Goal: Task Accomplishment & Management: Use online tool/utility

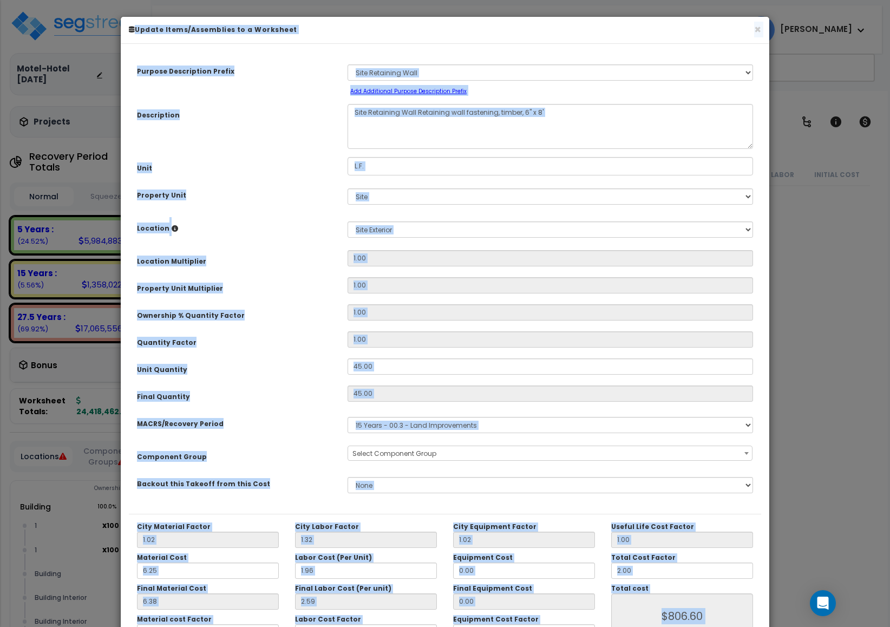
scroll to position [203, 0]
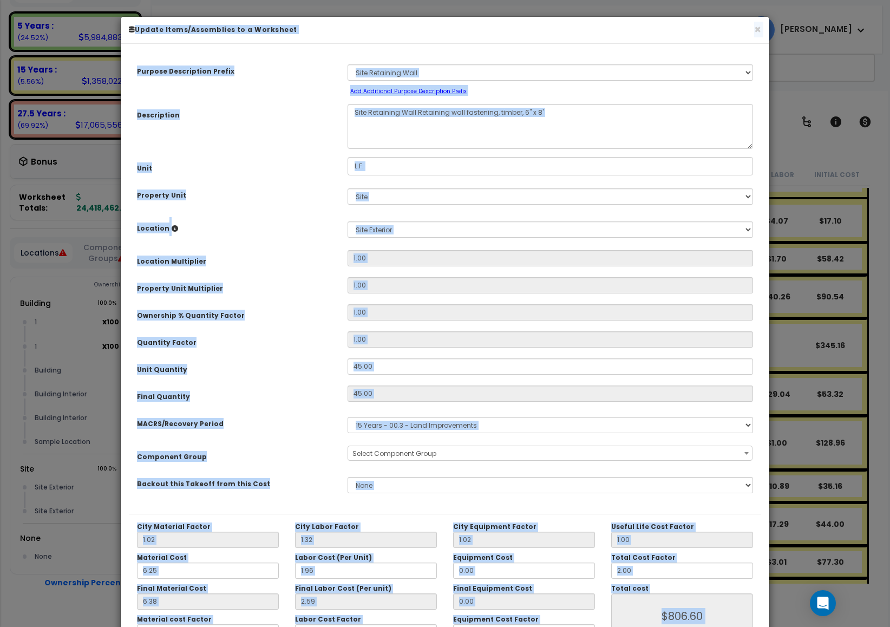
click at [749, 18] on div "× Update Items/Assemblies to a Worksheet" at bounding box center [445, 30] width 648 height 27
click at [752, 31] on h6 "Update Items/Assemblies to a Worksheet" at bounding box center [445, 29] width 632 height 9
click at [752, 35] on div "× Update Items/Assemblies to a Worksheet" at bounding box center [445, 30] width 648 height 27
click at [754, 31] on button "×" at bounding box center [757, 29] width 7 height 11
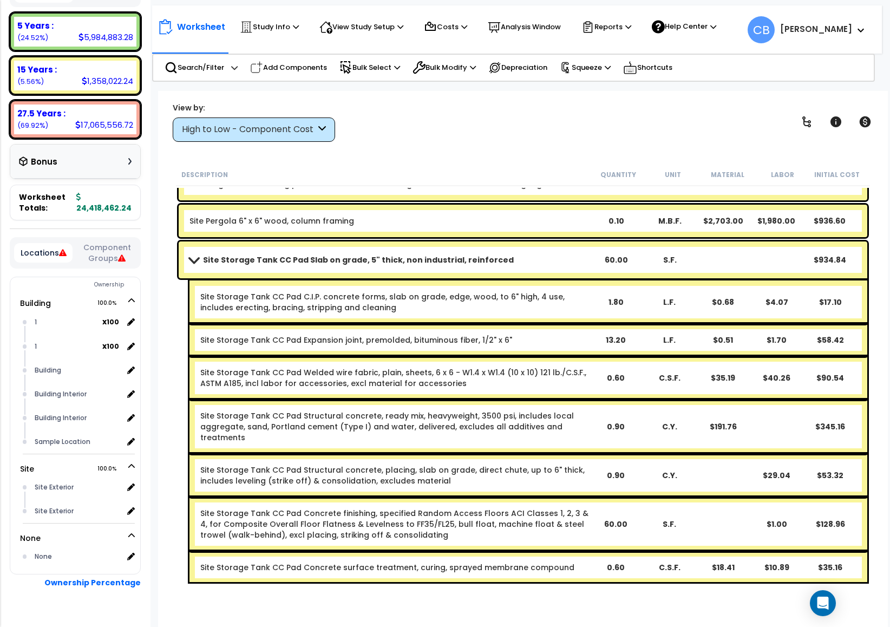
scroll to position [40426, 0]
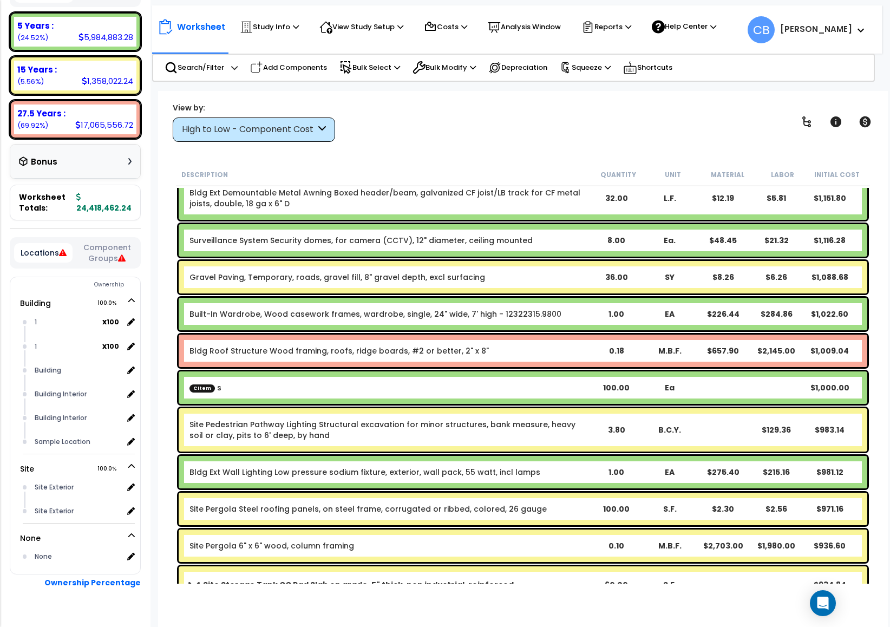
click at [465, 354] on link "Bldg Roof Structure Wood framing, roofs, ridge boards, #2 or better, 2" x 8"" at bounding box center [338, 350] width 299 height 11
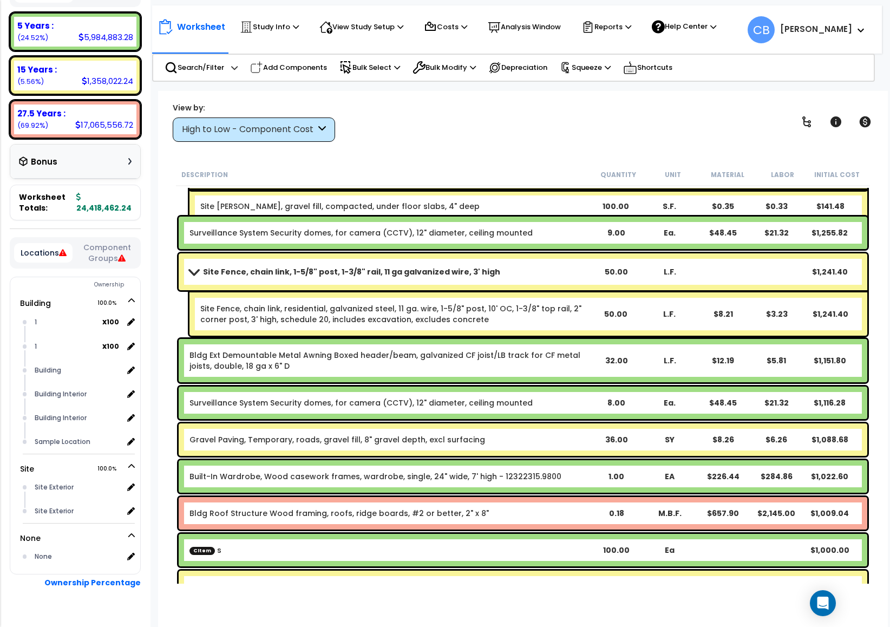
click at [468, 359] on link "Bldg Ext Demountable Metal Awning Boxed header/beam, galvanized CF joist/LB tra…" at bounding box center [389, 361] width 400 height 22
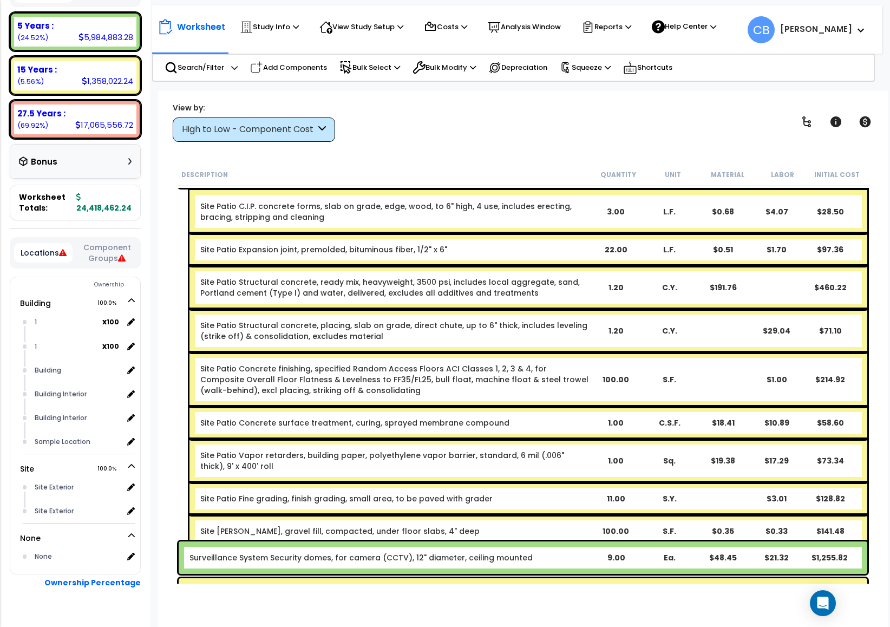
click at [339, 382] on link "Site Patio Concrete finishing, specified Random Access Floors ACI Classes 1, 2,…" at bounding box center [394, 379] width 388 height 32
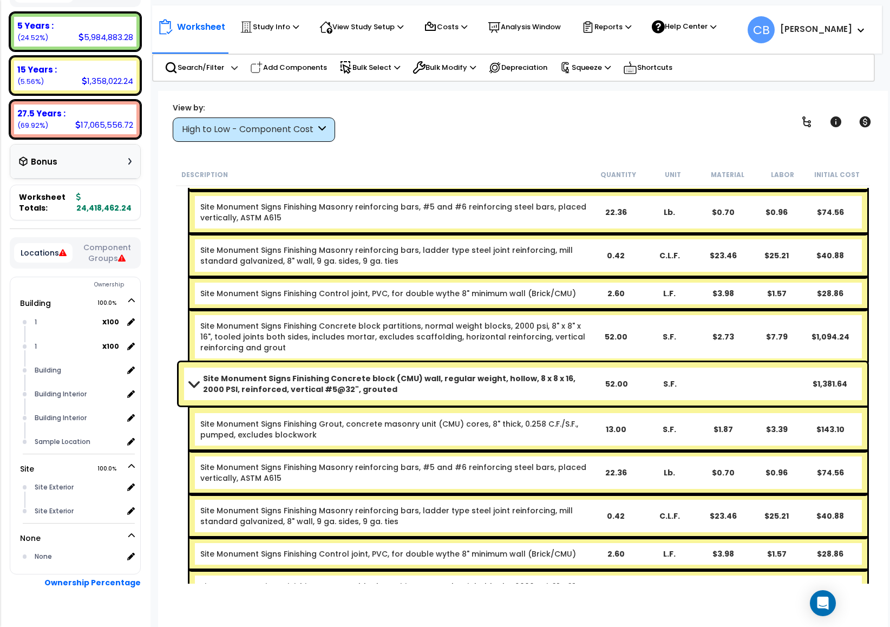
click at [410, 419] on link "Site Monument Signs Finishing Grout, concrete masonry unit (CMU) cores, 8" thic…" at bounding box center [394, 429] width 388 height 22
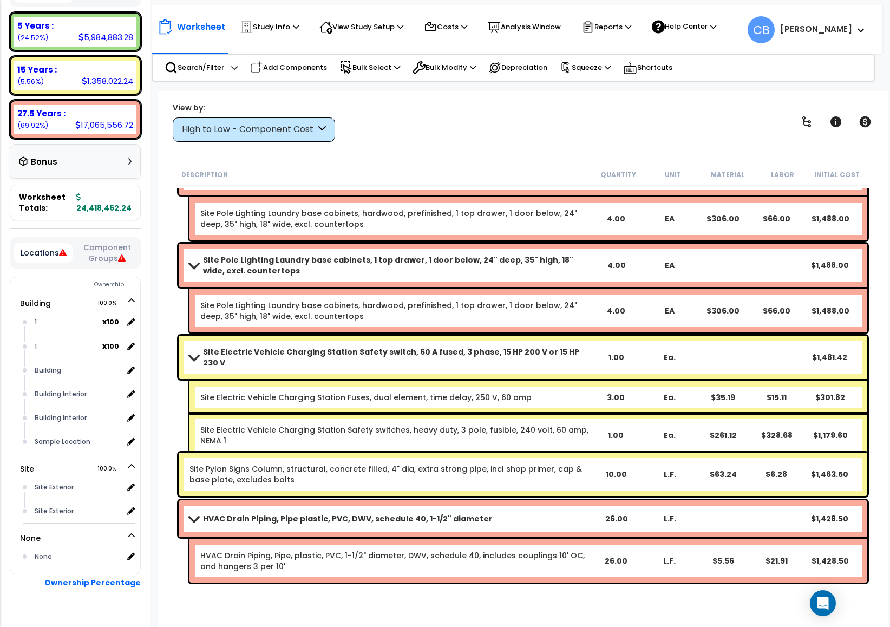
click at [487, 456] on div "Site Pylon Signs Column, structural, concrete filled, 4" dia, extra strong pipe…" at bounding box center [523, 473] width 688 height 43
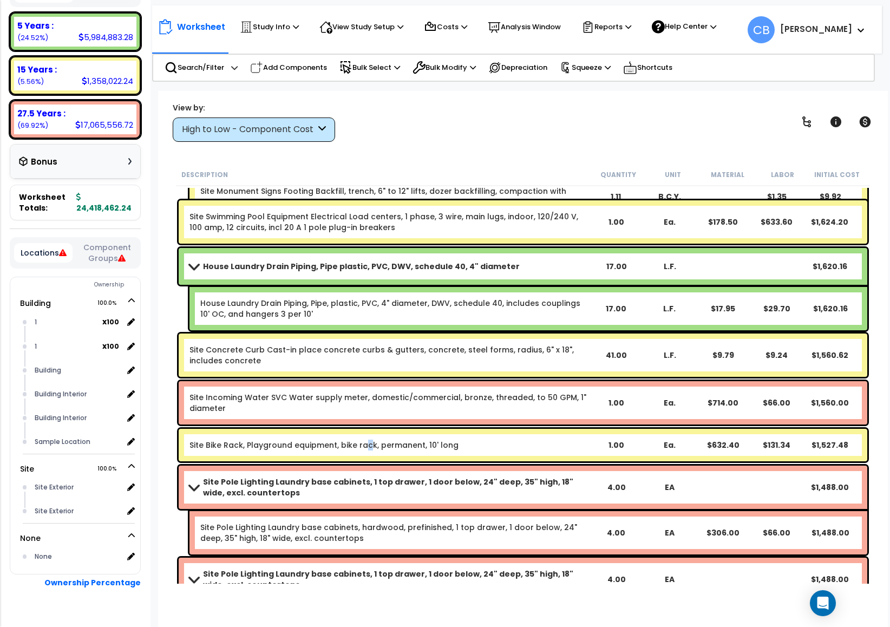
click at [360, 457] on div "Site Bike Rack, Playground equipment, bike rack, permanent, 10' long 1.00 Ea. $…" at bounding box center [523, 445] width 688 height 32
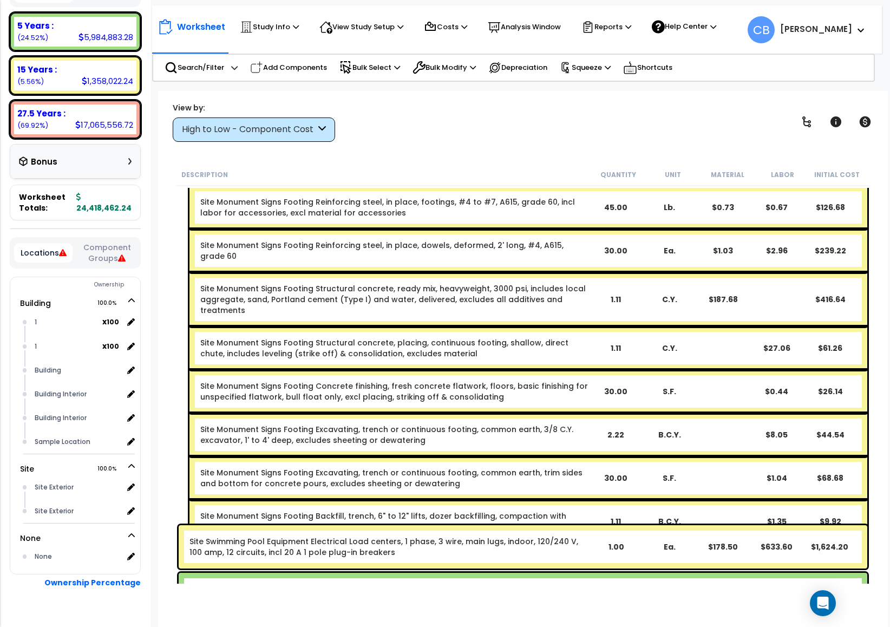
click at [360, 467] on link "Site Monument Signs Footing Excavating, trench or continuous footing, common ea…" at bounding box center [394, 478] width 388 height 22
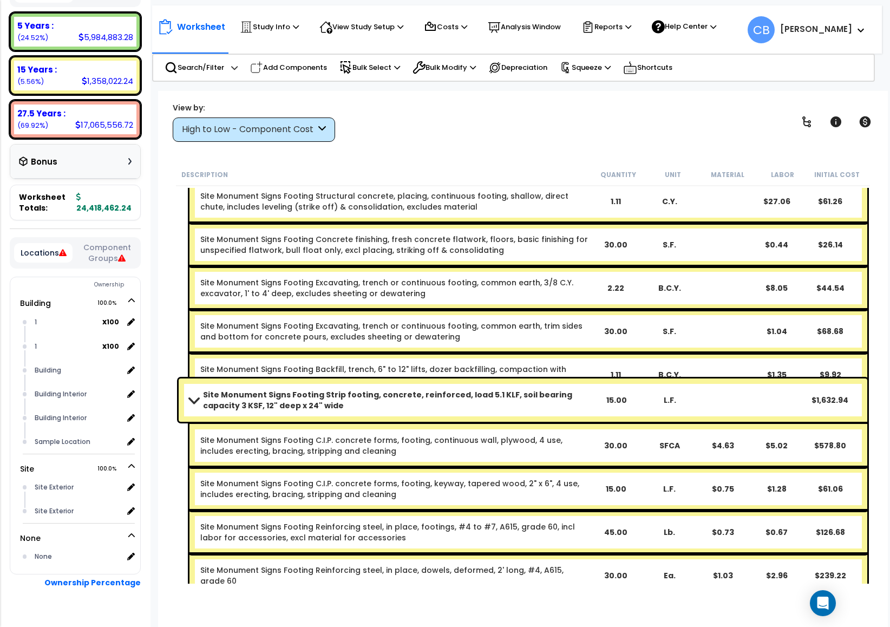
click at [411, 469] on div "Site Monument Signs Footing C.I.P. concrete forms, footing, keyway, tapered woo…" at bounding box center [528, 488] width 678 height 43
click at [357, 325] on div "Site Monument Signs Footing Excavating, trench or continuous footing, common ea…" at bounding box center [528, 331] width 678 height 43
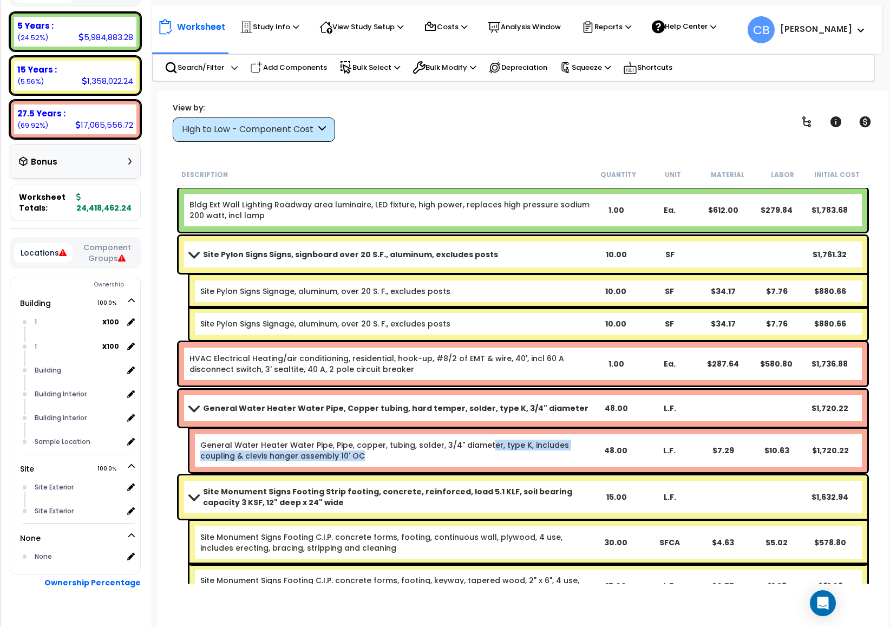
drag, startPoint x: 483, startPoint y: 436, endPoint x: 483, endPoint y: 451, distance: 15.7
click at [483, 451] on div "General Water Heater Water Pipe, Pipe, copper, tubing, solder, 3/4" diameter, t…" at bounding box center [528, 450] width 678 height 43
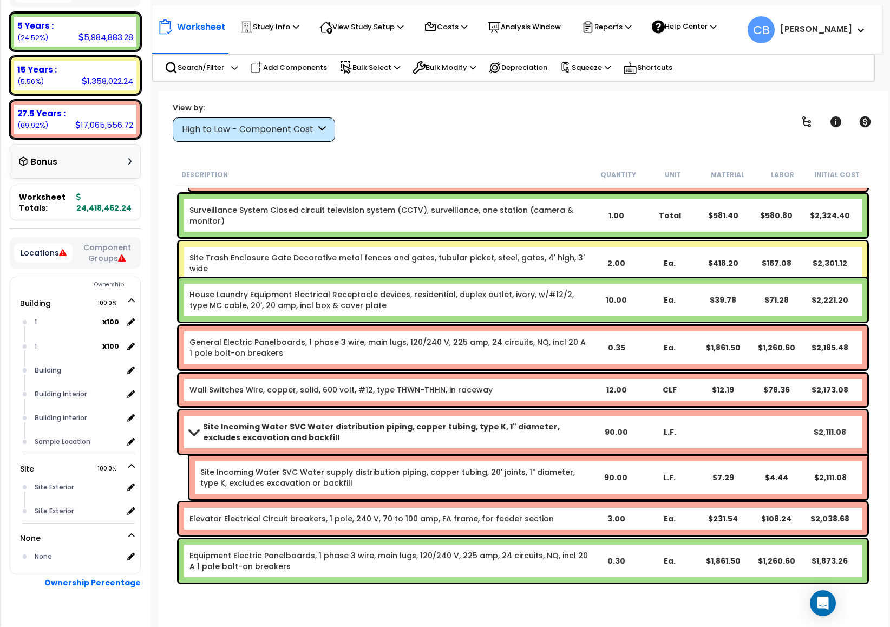
click at [483, 451] on div "Site Incoming Water SVC Water distribution piping, copper tubing, type K, 1" di…" at bounding box center [523, 431] width 688 height 43
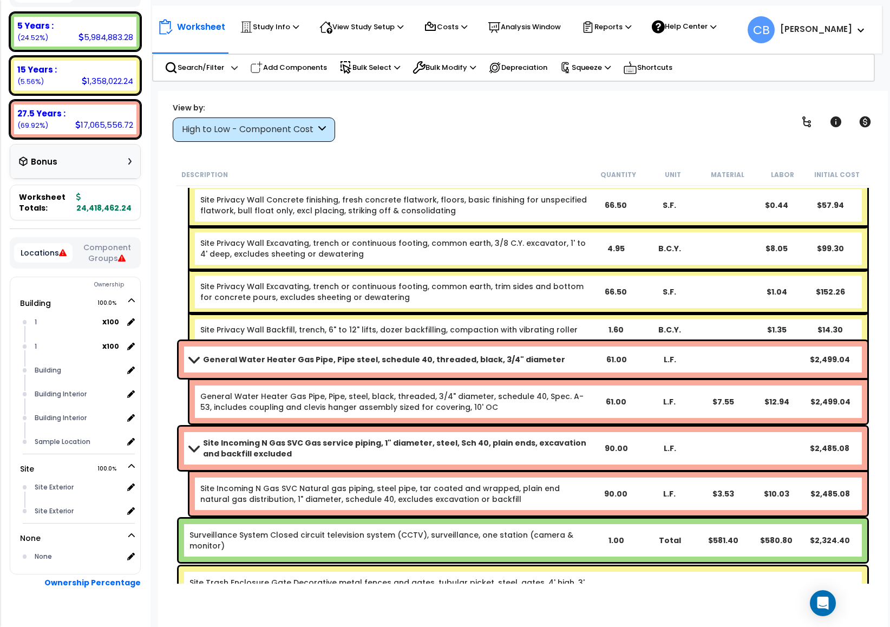
click at [483, 451] on b "Site Incoming N Gas SVC Gas service piping, 1" diameter, steel, Sch 40, plain e…" at bounding box center [396, 448] width 386 height 22
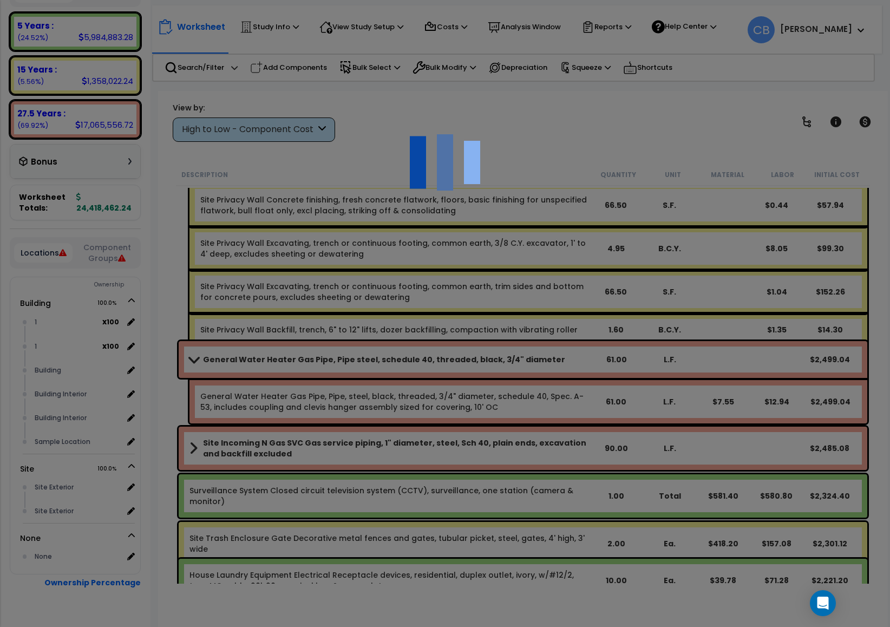
scroll to position [0, 0]
click at [409, 430] on div at bounding box center [445, 313] width 890 height 627
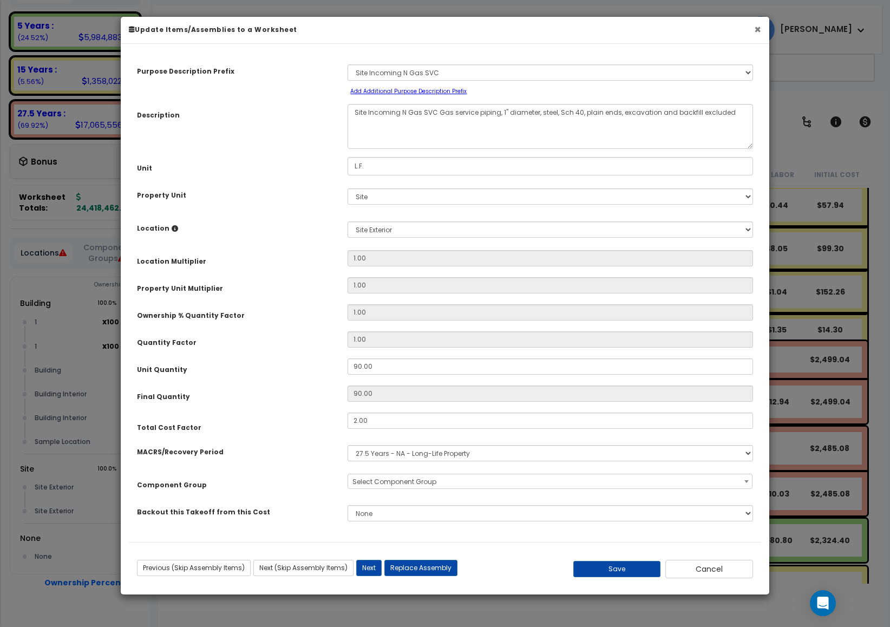
click at [754, 31] on button "×" at bounding box center [757, 29] width 7 height 11
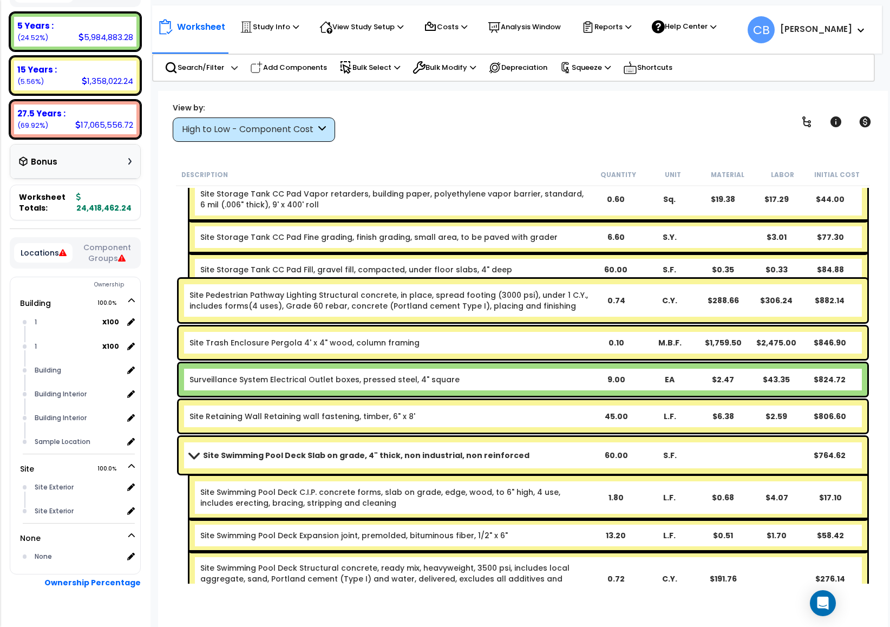
scroll to position [41481, 0]
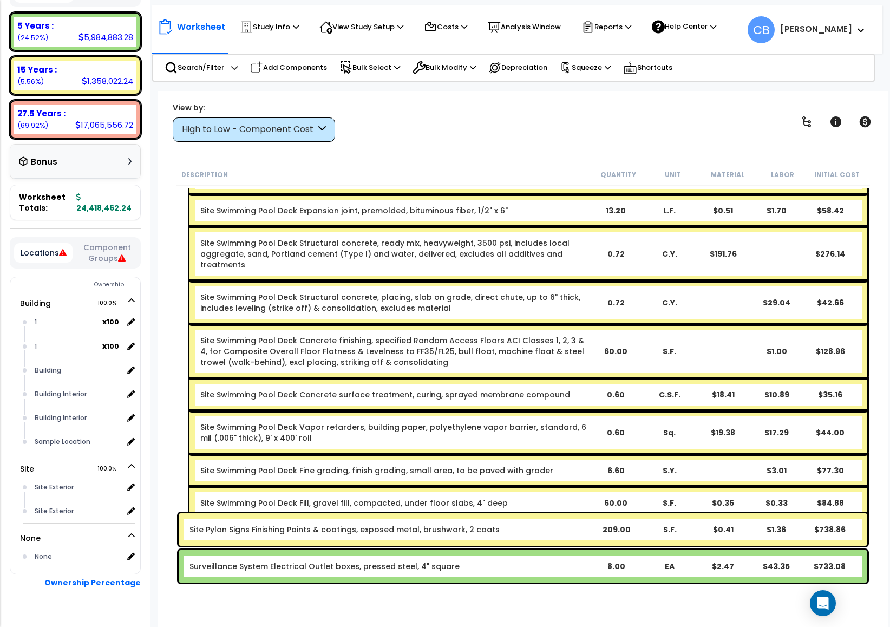
click at [421, 206] on link "Site Swimming Pool Deck Expansion joint, premolded, bituminous fiber, 1/2" x 6"" at bounding box center [353, 210] width 307 height 11
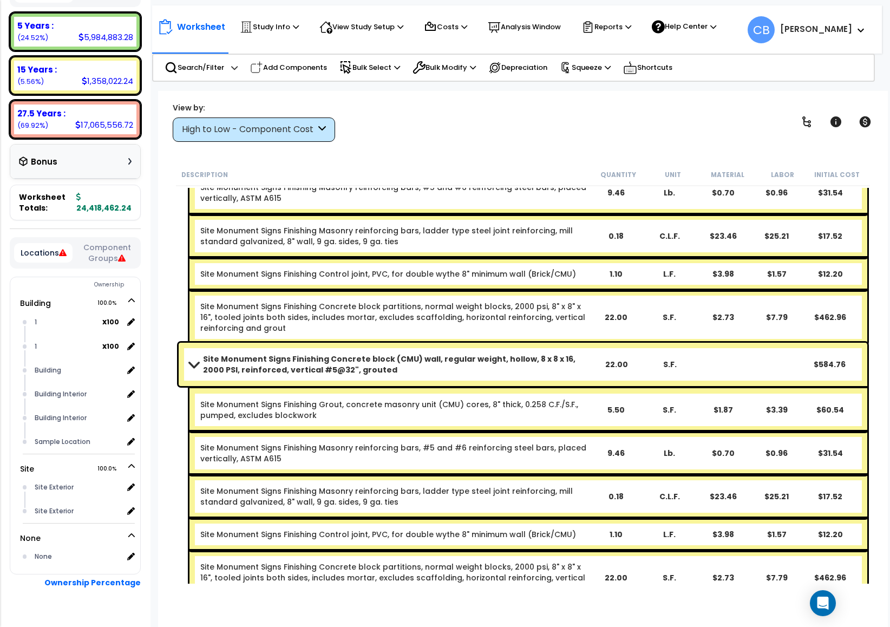
click at [321, 268] on link "Site Monument Signs Finishing Control joint, PVC, for double wythe 8" minimum w…" at bounding box center [388, 273] width 376 height 11
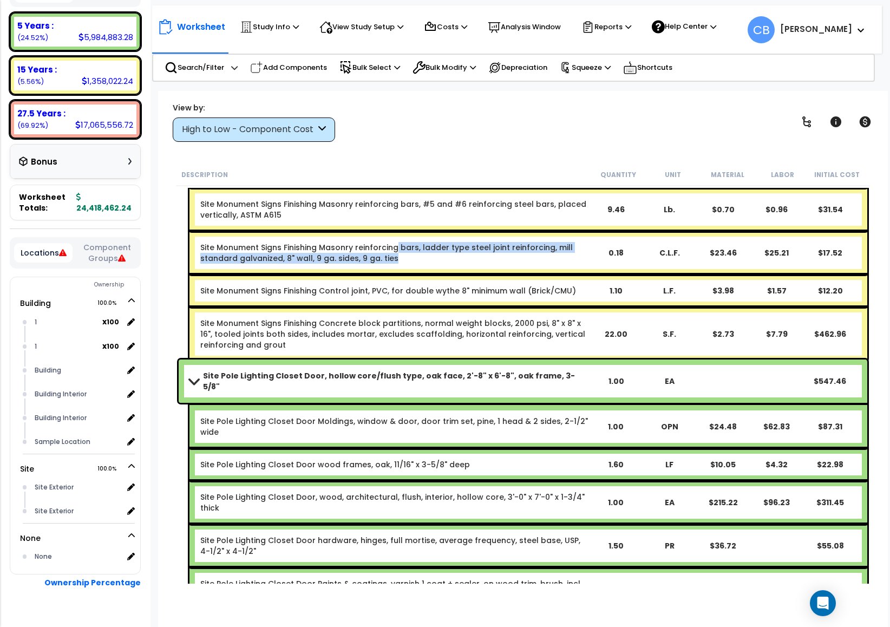
click at [395, 250] on link "Site Monument Signs Finishing Masonry reinforcing bars, ladder type steel joint…" at bounding box center [394, 253] width 388 height 22
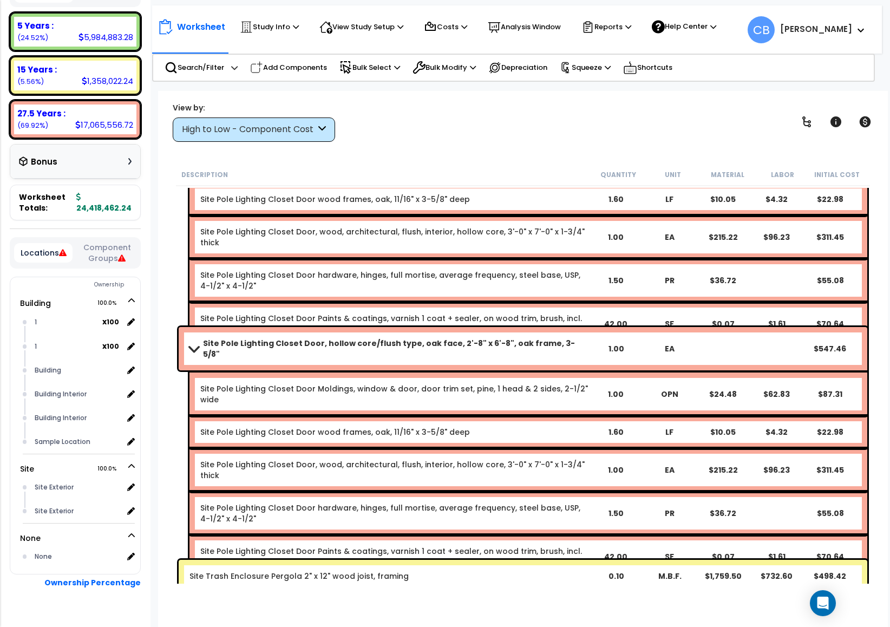
click at [428, 270] on link "Site Pole Lighting Closet Door hardware, hinges, full mortise, average frequenc…" at bounding box center [394, 281] width 388 height 22
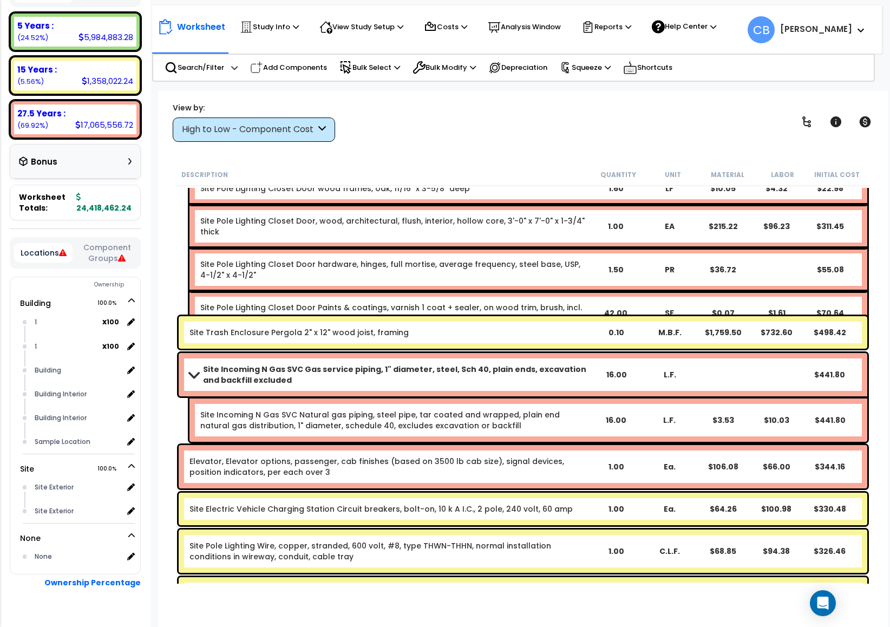
click at [541, 261] on div "Site Pole Lighting Closet Door hardware, hinges, full mortise, average frequenc…" at bounding box center [528, 269] width 678 height 43
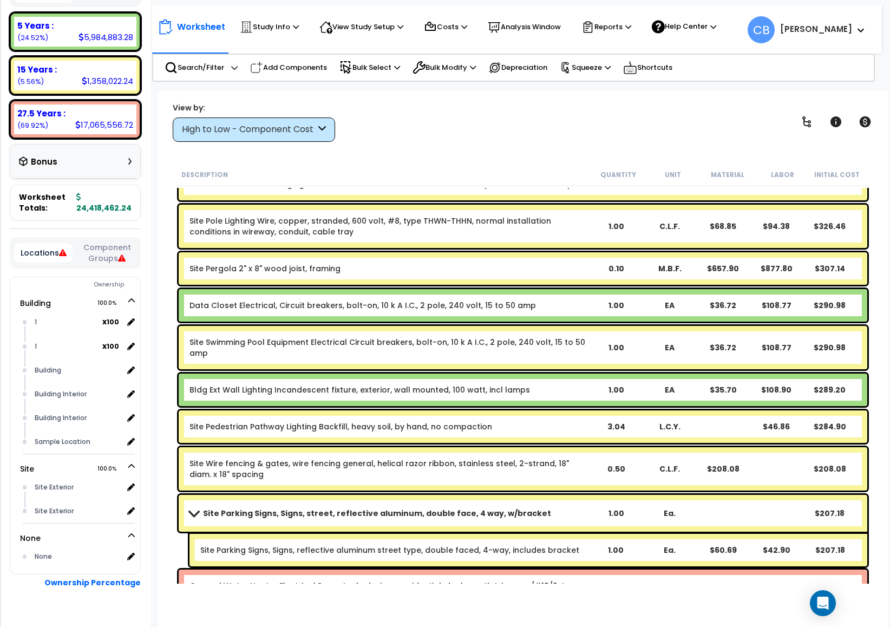
click at [529, 264] on b "Site Pergola 2" x 8" wood joist, framing" at bounding box center [389, 268] width 400 height 11
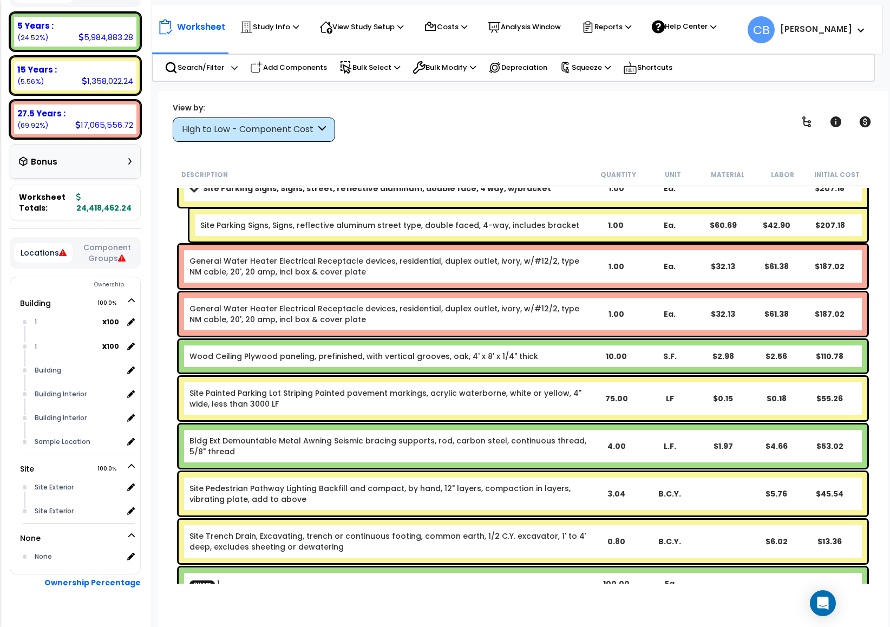
click at [529, 264] on link "General Water Heater Electrical Receptacle devices, residential, duplex outlet,…" at bounding box center [389, 266] width 400 height 22
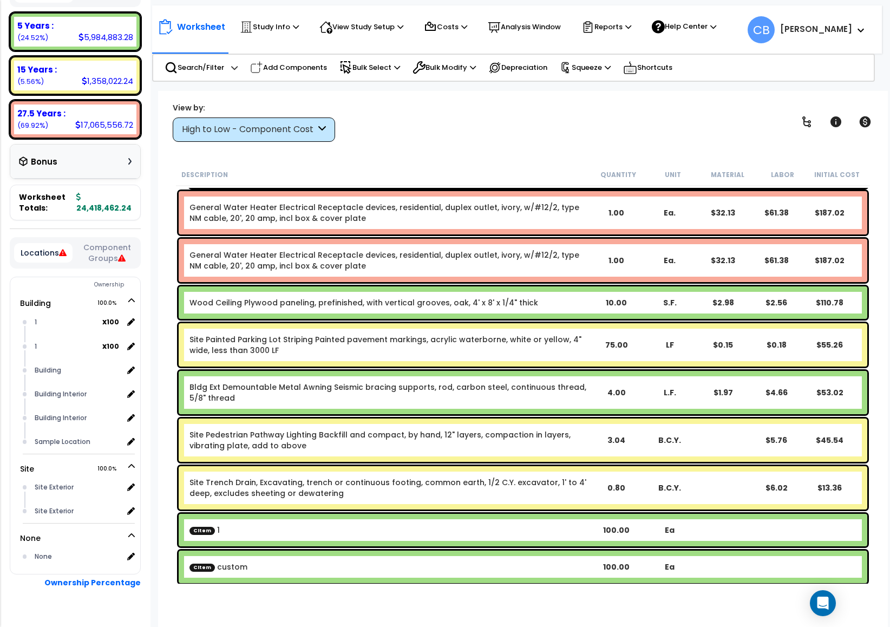
click at [529, 264] on link "General Water Heater Electrical Receptacle devices, residential, duplex outlet,…" at bounding box center [389, 260] width 400 height 22
click at [556, 260] on link "General Water Heater Electrical Receptacle devices, residential, duplex outlet,…" at bounding box center [389, 260] width 400 height 22
click at [528, 312] on div "Wood Ceiling Plywood paneling, prefinished, with vertical grooves, oak, 4' x 8'…" at bounding box center [523, 302] width 688 height 32
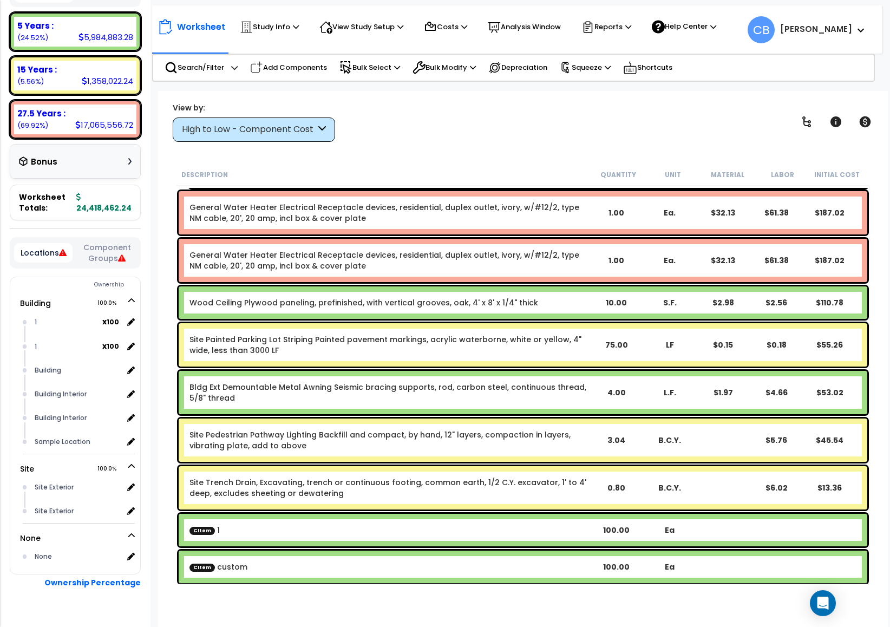
click at [528, 312] on div "Wood Ceiling Plywood paneling, prefinished, with vertical grooves, oak, 4' x 8'…" at bounding box center [523, 302] width 688 height 32
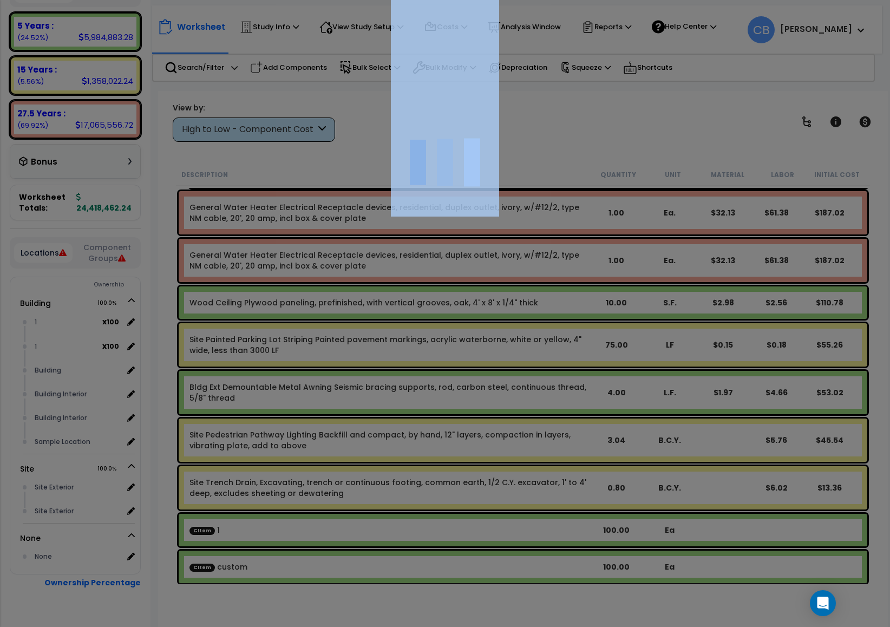
click at [528, 312] on div at bounding box center [445, 313] width 890 height 627
click at [525, 310] on div at bounding box center [445, 313] width 890 height 627
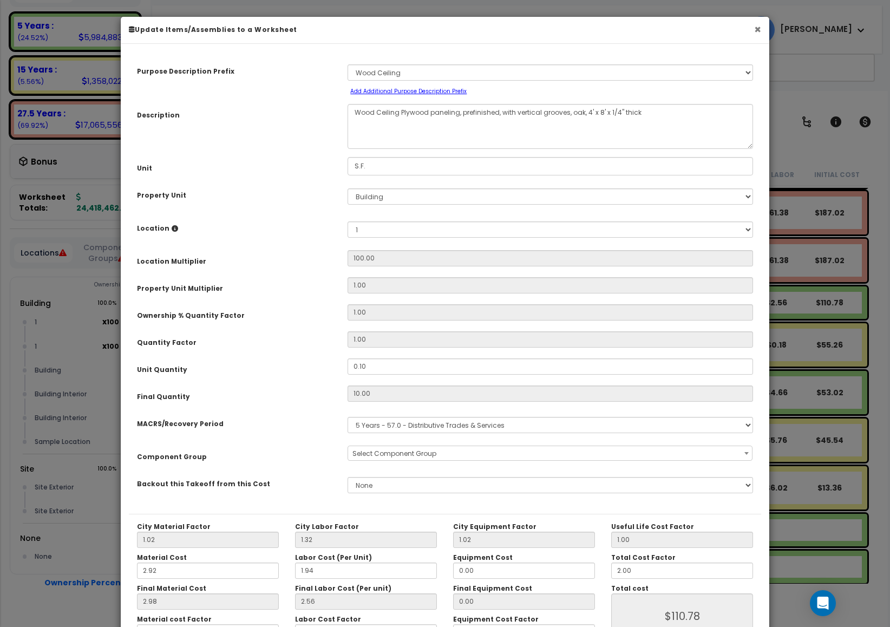
click at [755, 27] on button "×" at bounding box center [757, 29] width 7 height 11
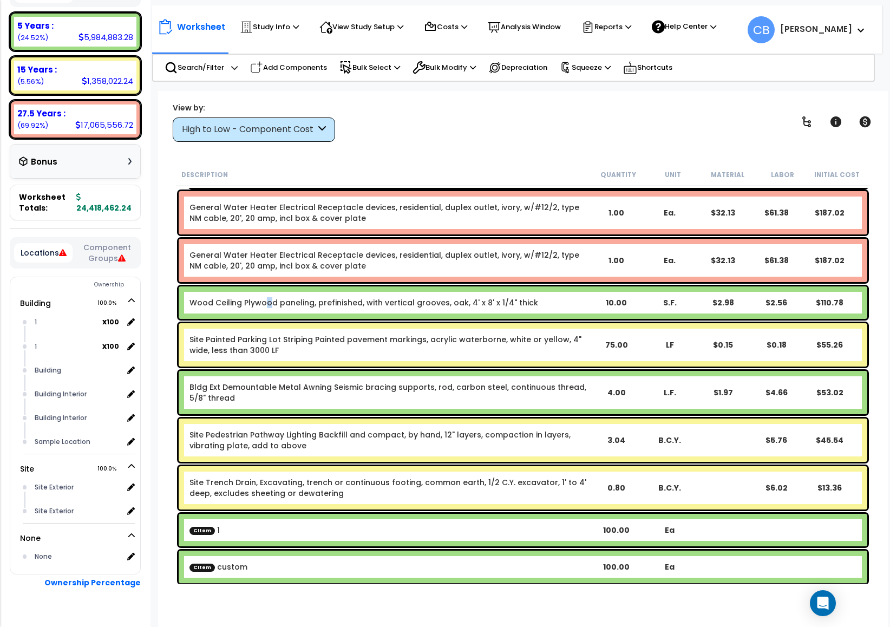
click at [429, 293] on div "Wood Ceiling Plywood paneling, prefinished, with vertical grooves, oak, 4' x 8'…" at bounding box center [523, 302] width 688 height 32
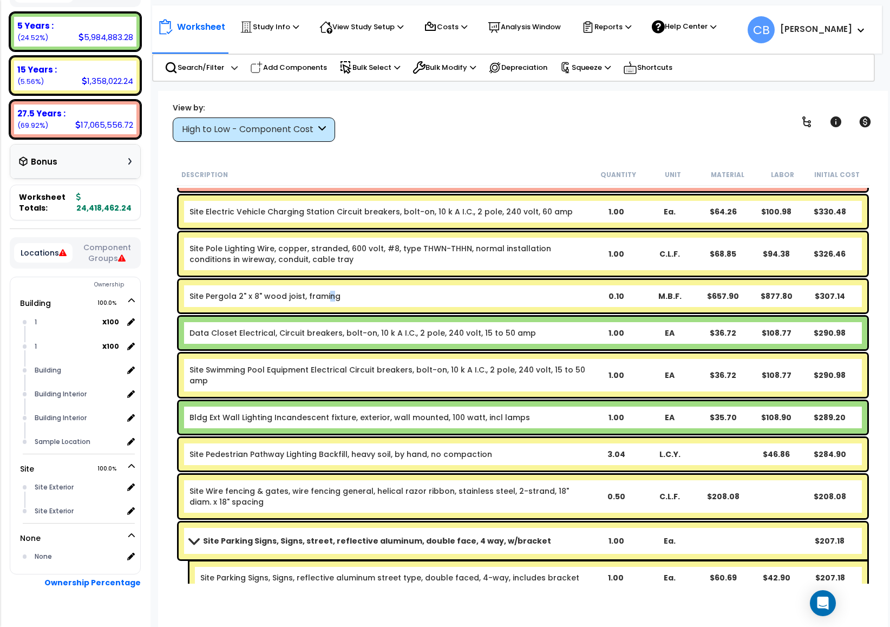
click at [325, 285] on div "Site Pergola 2" x 8" wood joist, framing 0.10 M.B.F. $657.90 $877.80 $307.14" at bounding box center [523, 296] width 688 height 32
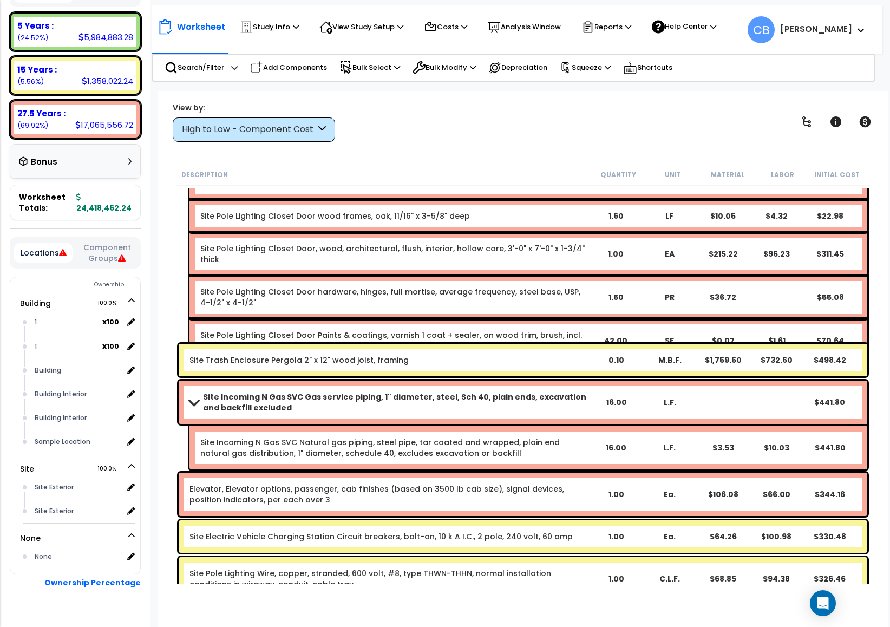
click at [479, 293] on div "Site Pole Lighting Closet Door hardware, hinges, full mortise, average frequenc…" at bounding box center [528, 296] width 678 height 43
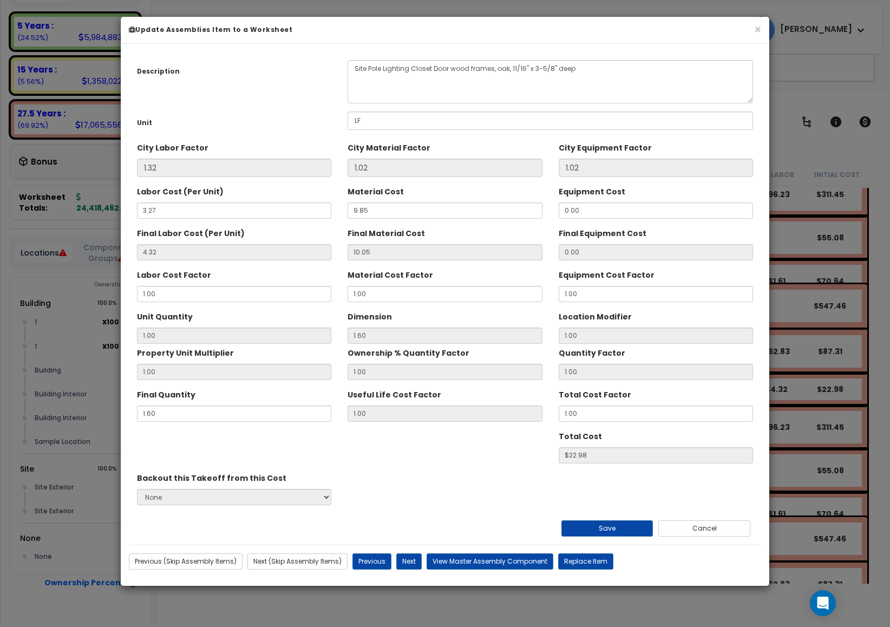
click at [750, 29] on h6 "Update Assemblies Item to a Worksheet" at bounding box center [445, 29] width 632 height 9
click at [758, 28] on button "×" at bounding box center [757, 29] width 7 height 11
